Goal: Task Accomplishment & Management: Manage account settings

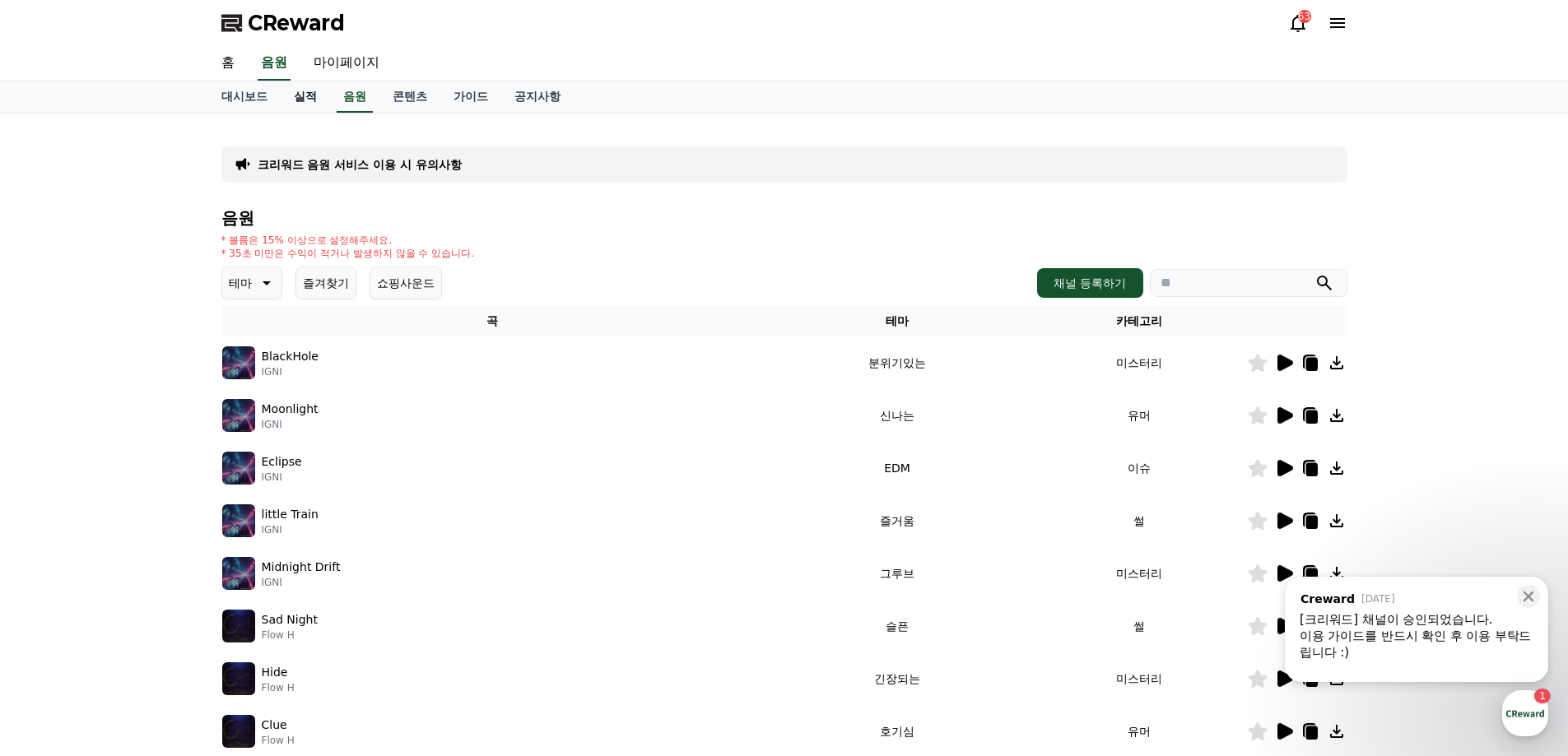
click at [309, 96] on link "실적" at bounding box center [305, 97] width 49 height 31
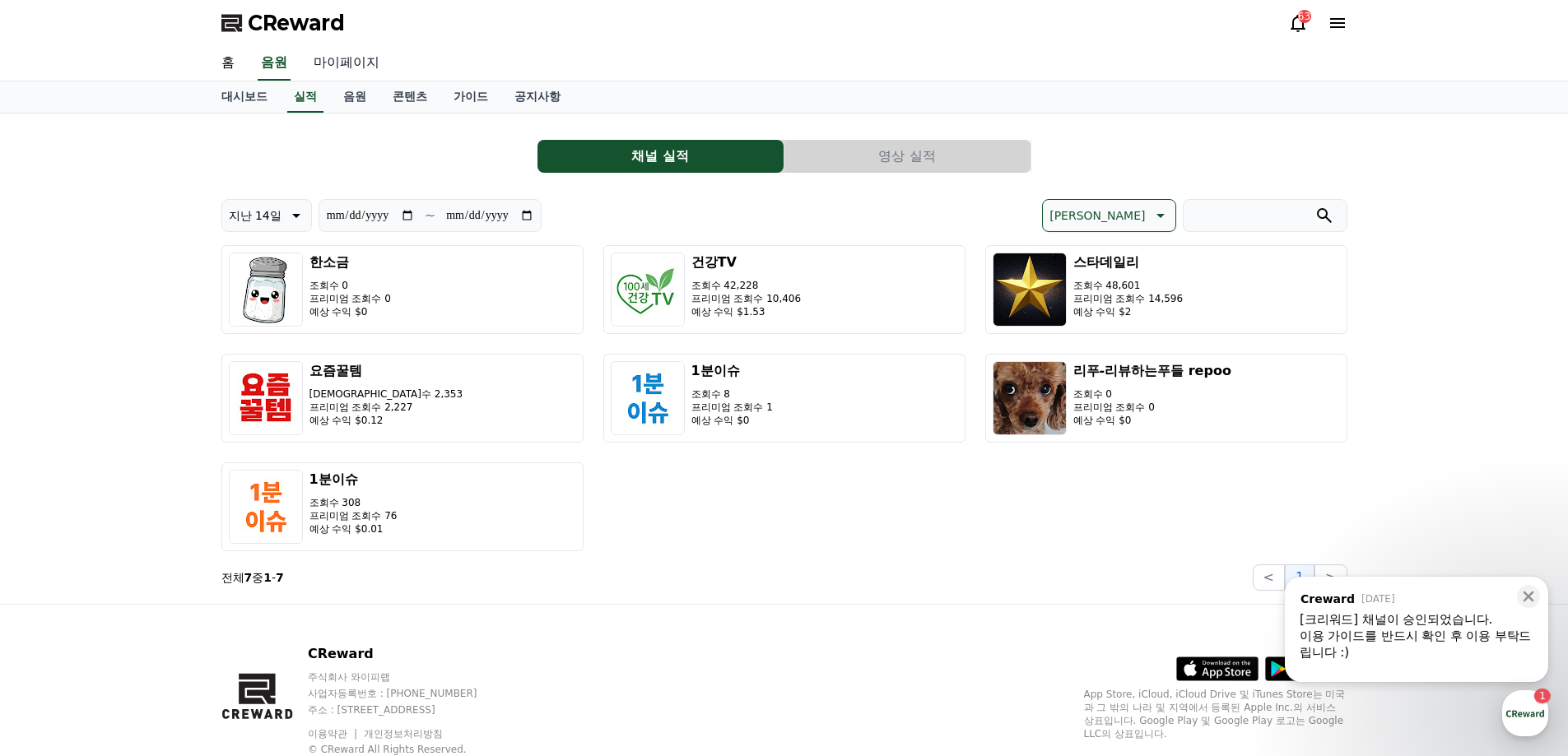
click at [331, 69] on link "마이페이지" at bounding box center [346, 63] width 92 height 35
select select "**********"
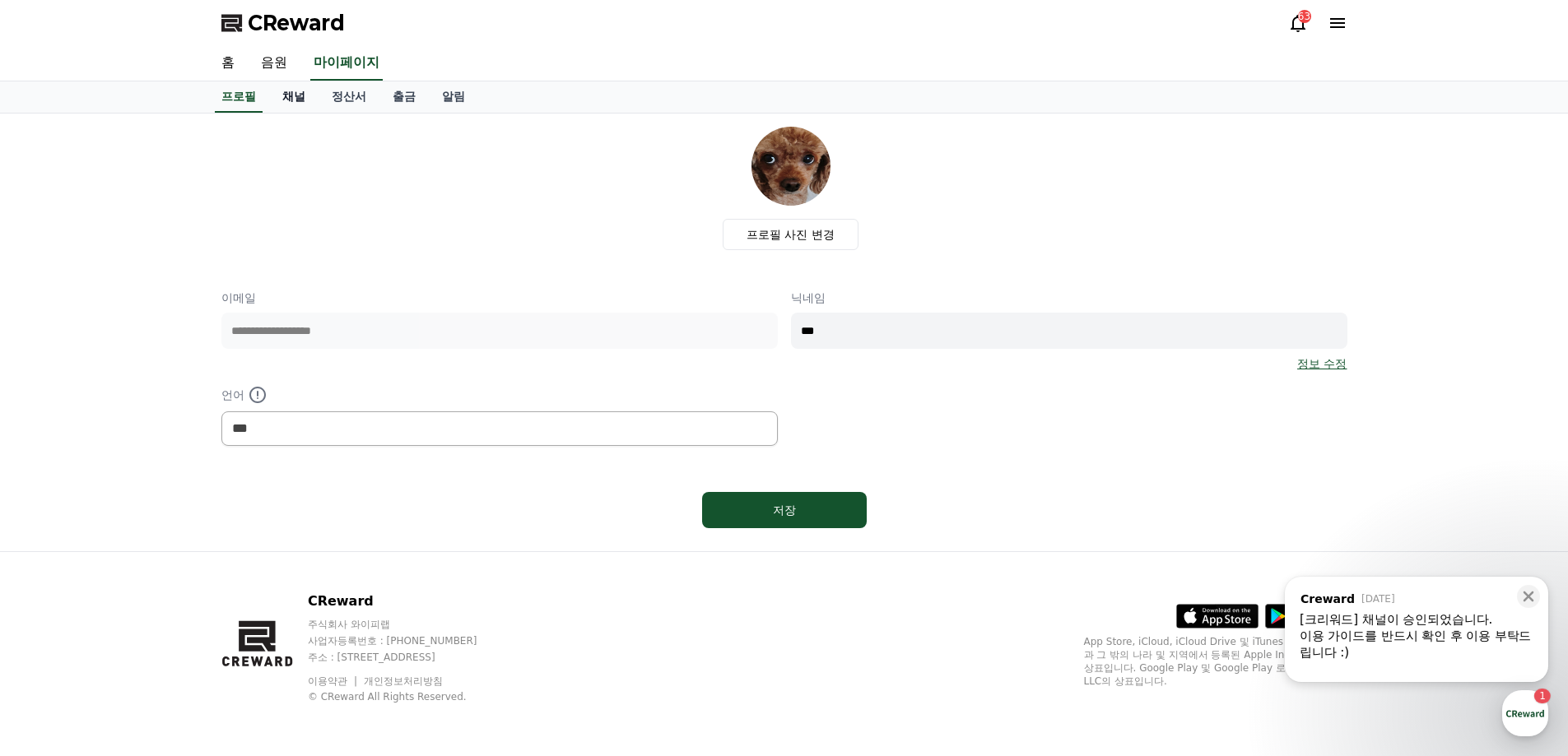
click at [296, 92] on link "채널" at bounding box center [293, 97] width 49 height 31
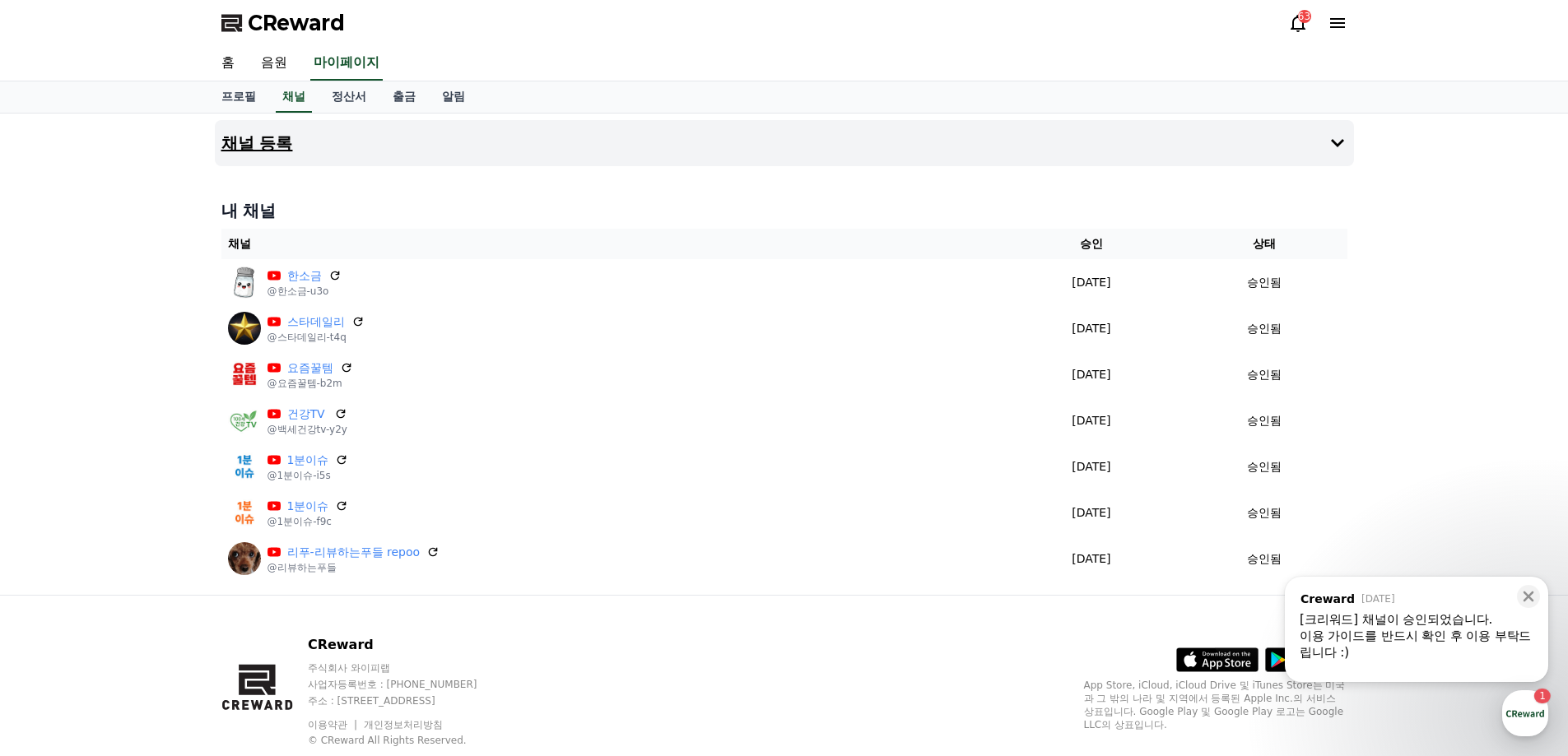
click at [355, 147] on button "채널 등록" at bounding box center [784, 143] width 1139 height 46
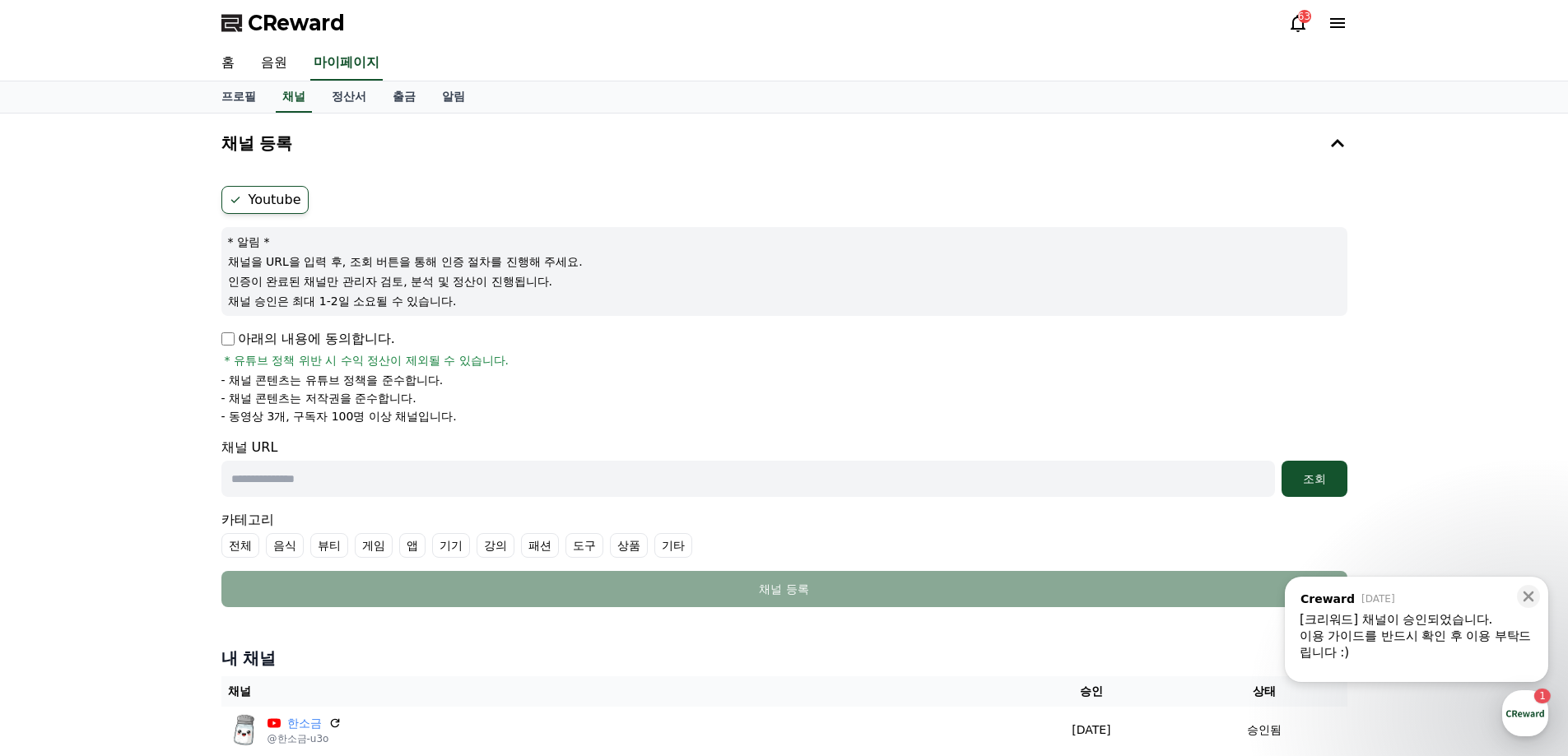
click at [274, 199] on label "Youtube" at bounding box center [265, 199] width 88 height 28
click at [233, 334] on p "아래의 내용에 동의합니다." at bounding box center [308, 339] width 173 height 20
click at [340, 489] on input "text" at bounding box center [748, 479] width 1054 height 36
click at [1304, 481] on div "조회" at bounding box center [1314, 479] width 53 height 16
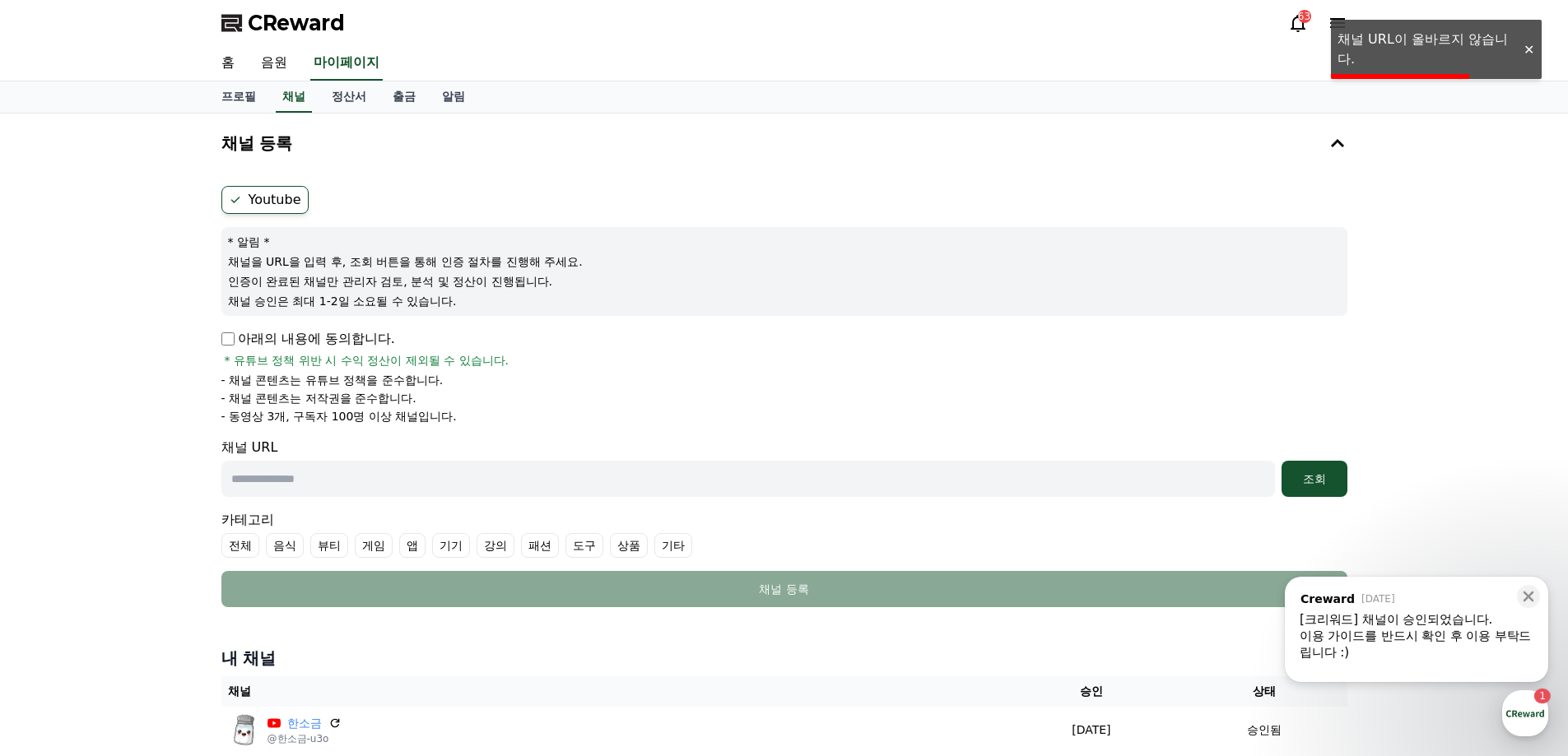
click at [491, 474] on input "text" at bounding box center [748, 479] width 1054 height 36
click at [436, 475] on input "text" at bounding box center [748, 479] width 1054 height 36
paste input "**********"
type input "**********"
click at [1331, 486] on div "조회" at bounding box center [1314, 479] width 53 height 16
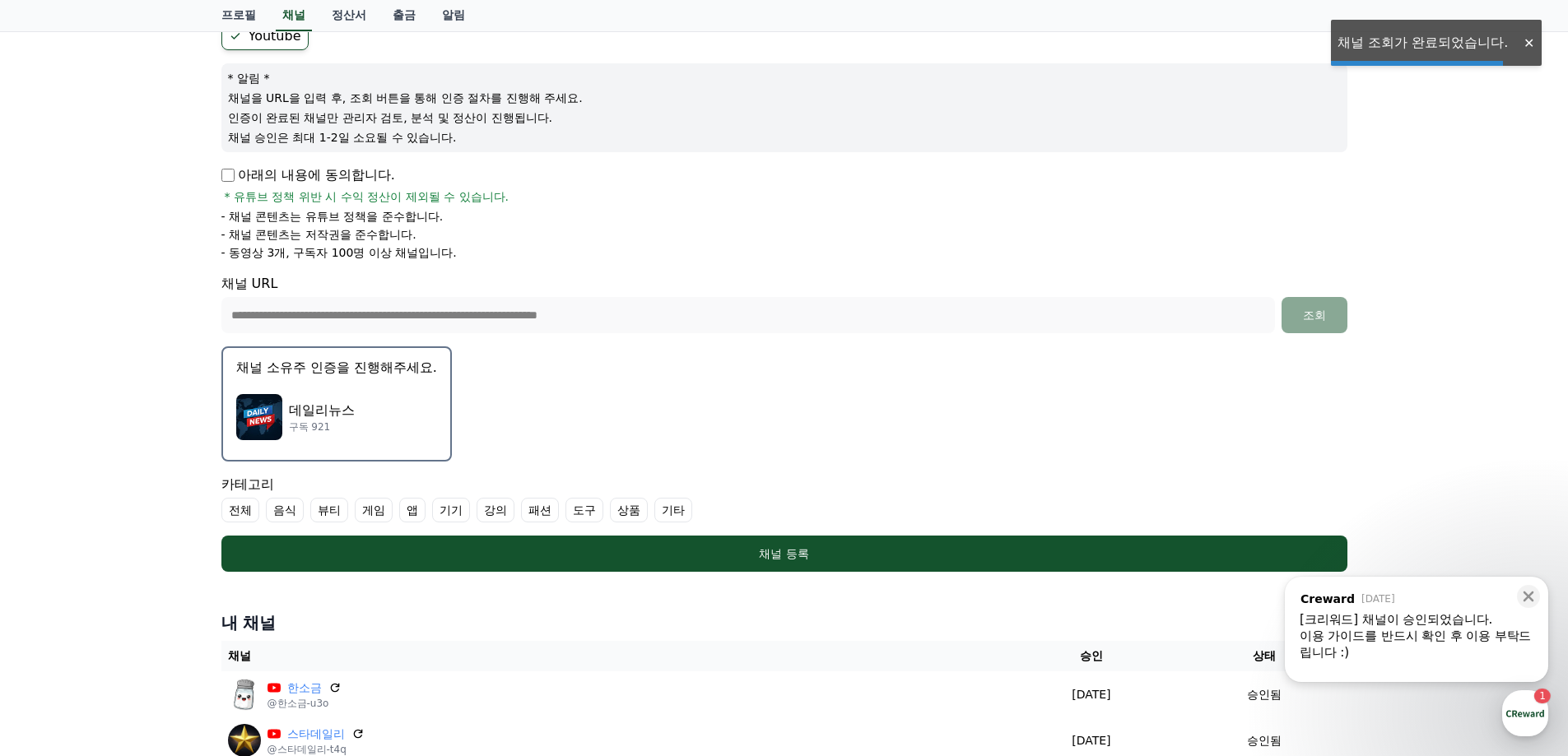
scroll to position [165, 0]
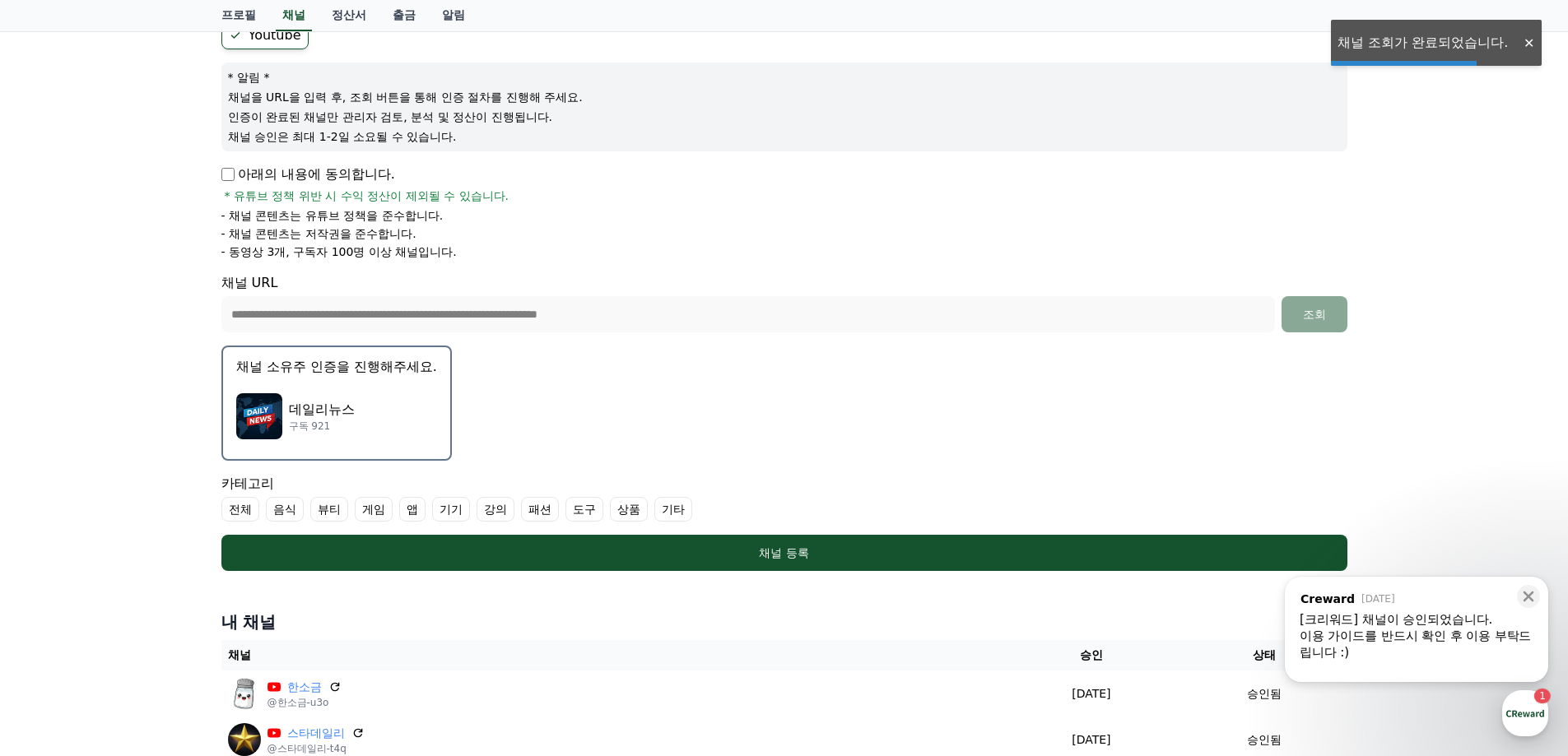
click at [347, 416] on p "데일리뉴스" at bounding box center [322, 409] width 66 height 20
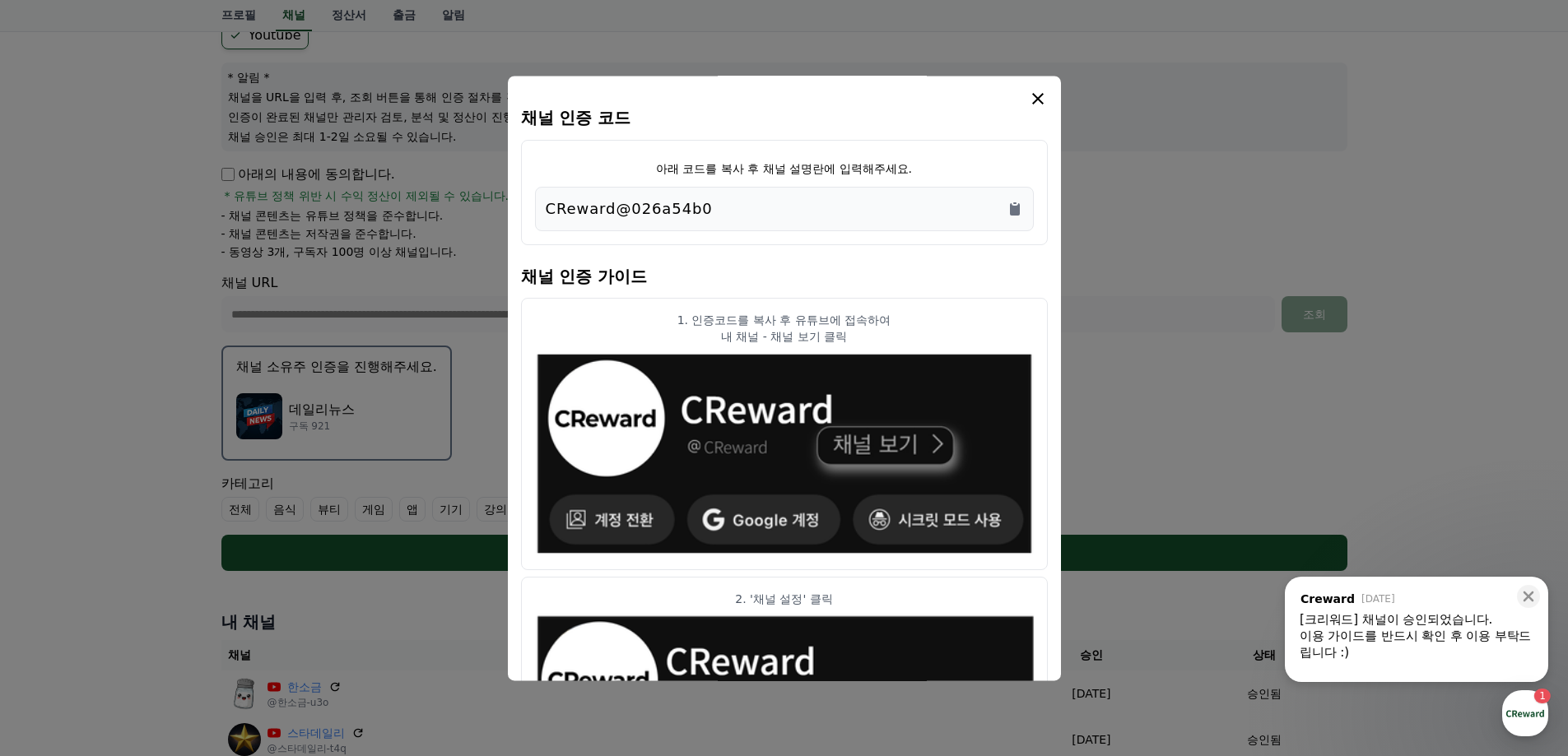
click at [1001, 204] on div "CReward@026a54b0" at bounding box center [784, 209] width 477 height 23
click at [1041, 97] on icon "modal" at bounding box center [1037, 98] width 20 height 20
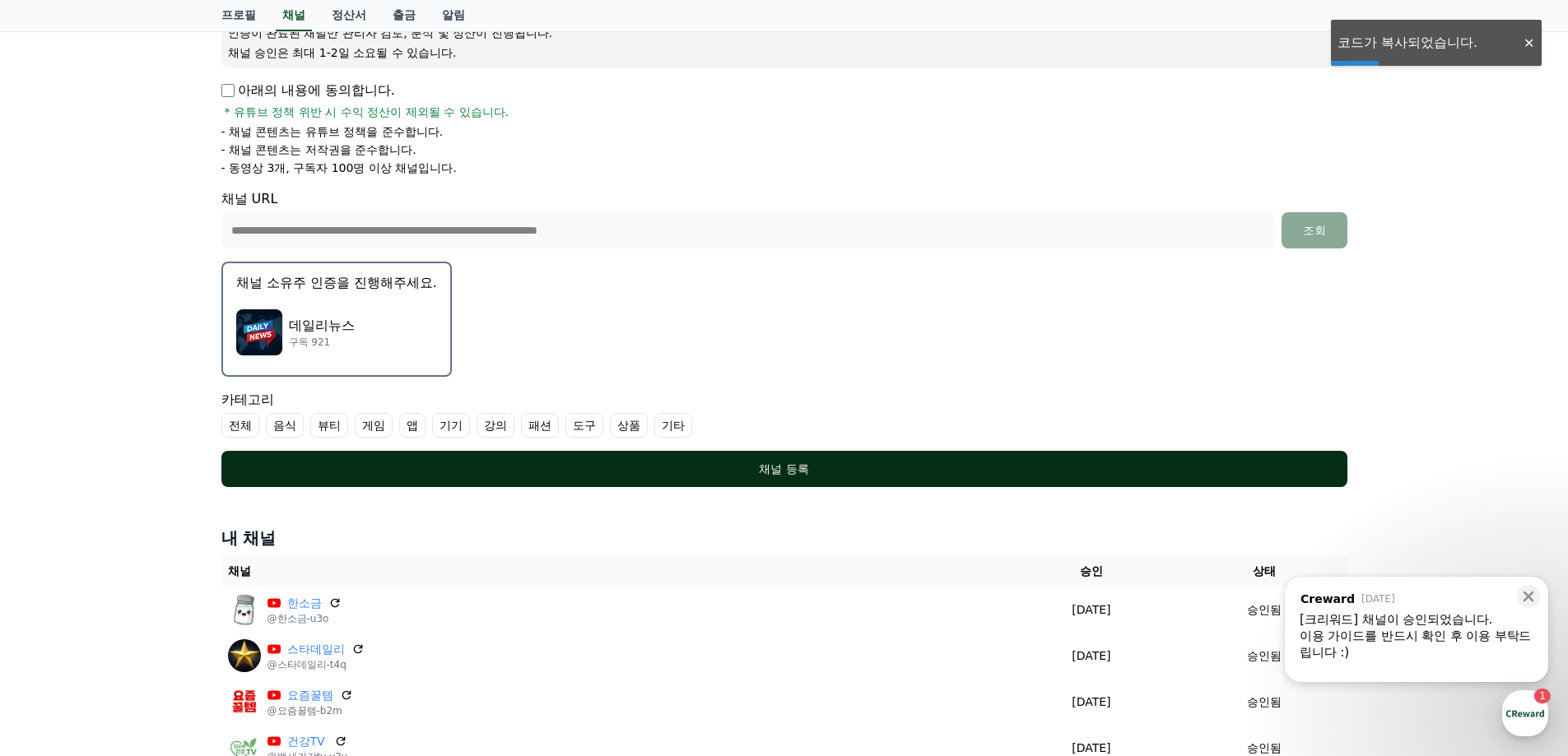
scroll to position [329, 0]
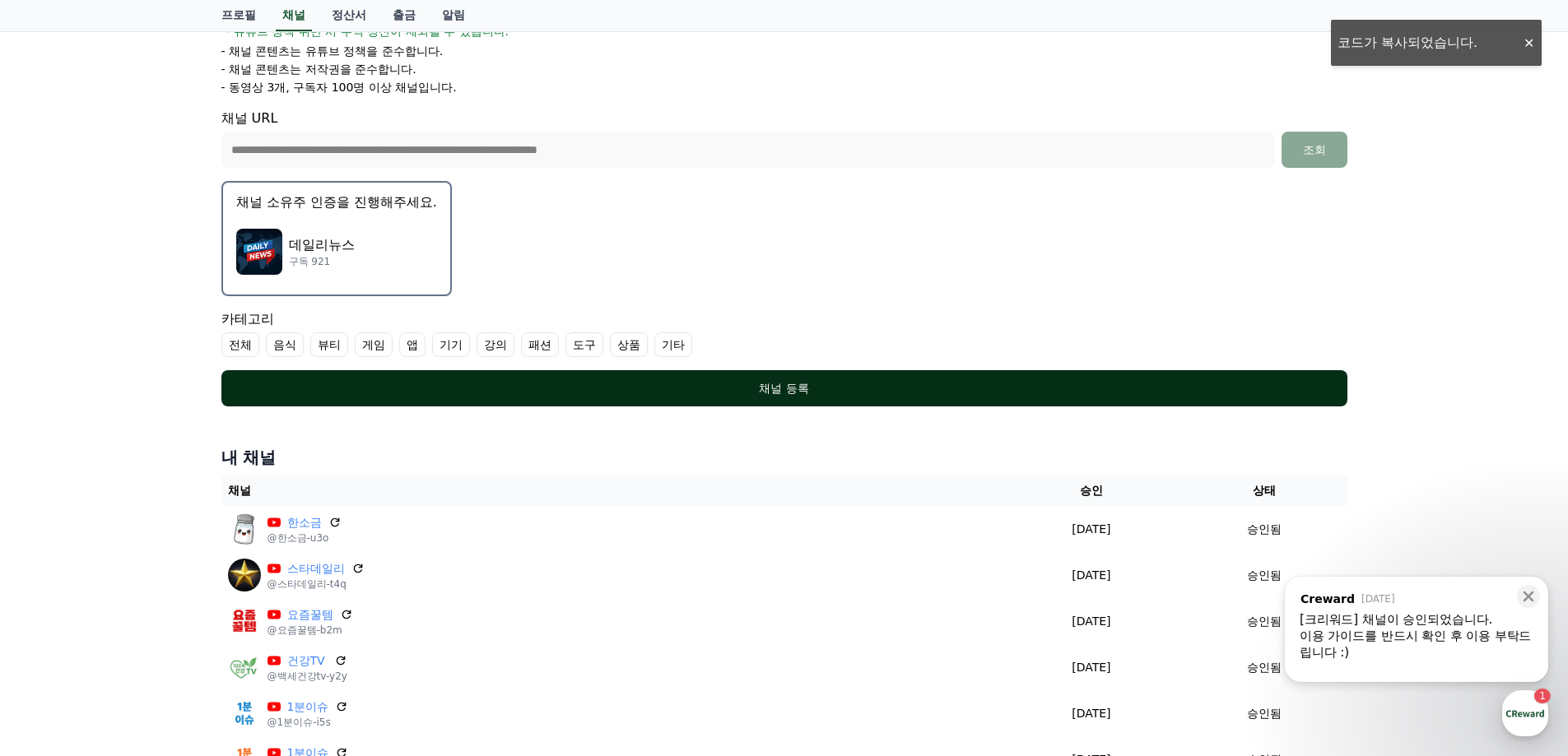
click at [621, 391] on div "채널 등록" at bounding box center [784, 388] width 1060 height 16
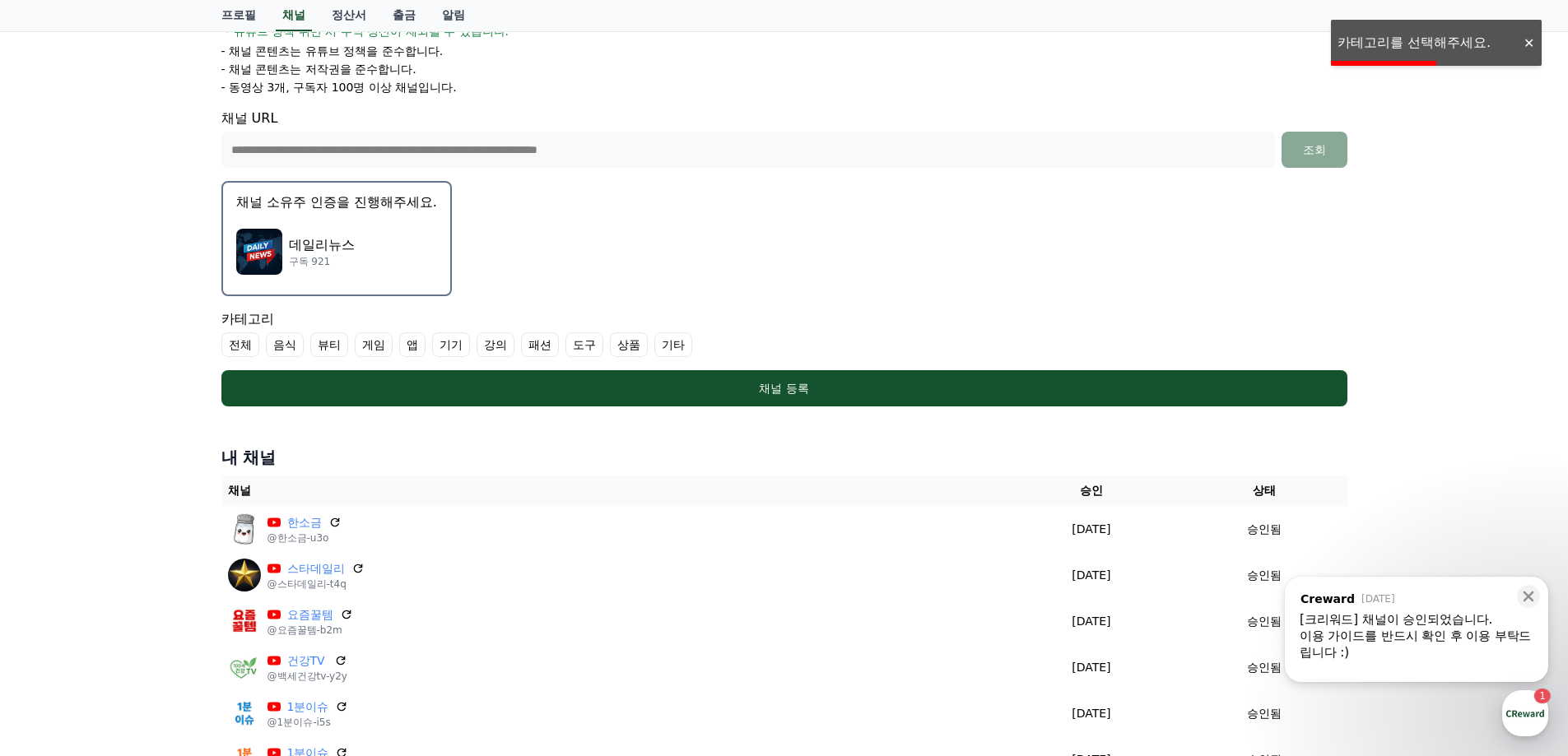
click at [679, 349] on label "기타" at bounding box center [673, 344] width 38 height 24
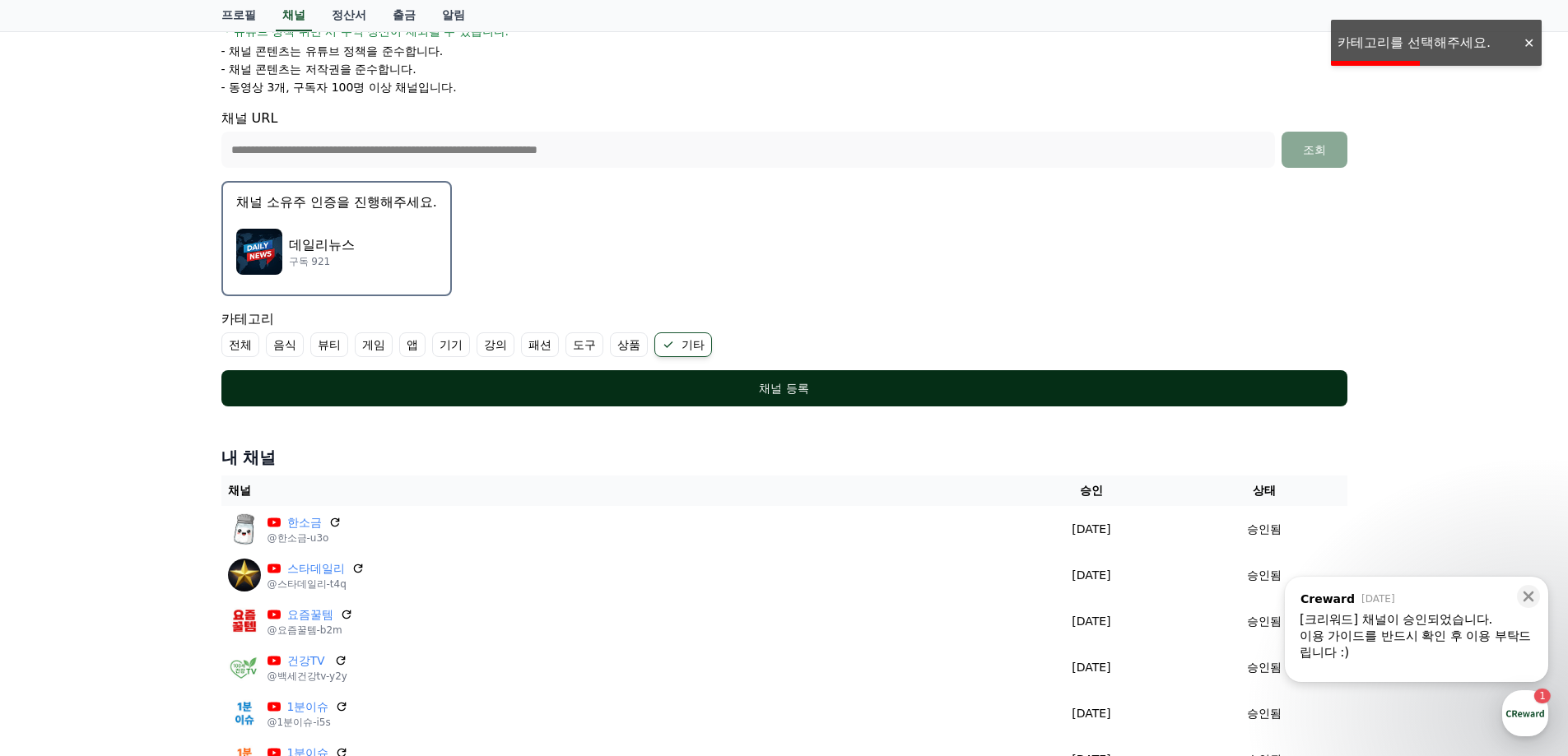
click at [693, 375] on button "채널 등록" at bounding box center [784, 388] width 1126 height 36
